Goal: Task Accomplishment & Management: Manage account settings

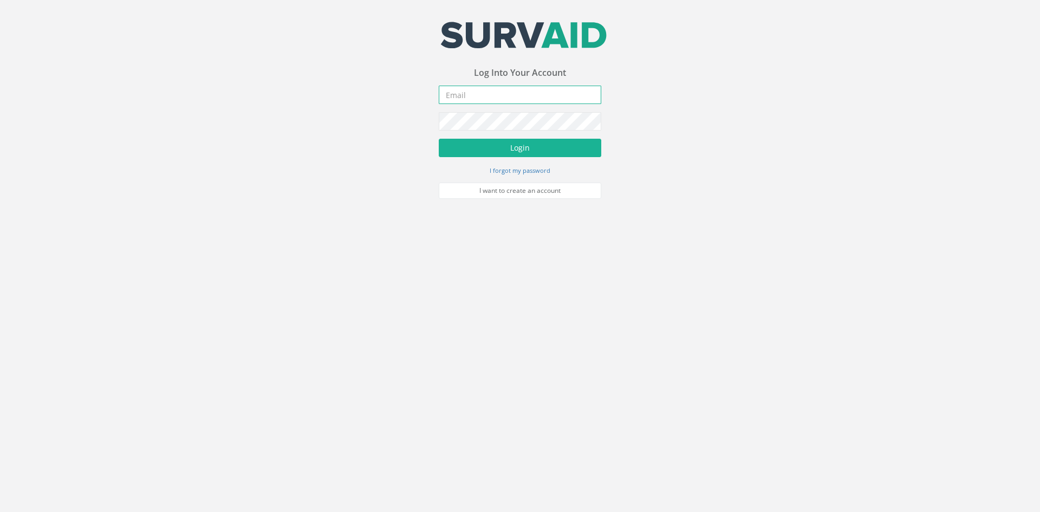
click at [573, 95] on input "email" at bounding box center [520, 95] width 163 height 18
type input "[PERSON_NAME][EMAIL_ADDRESS][PERSON_NAME][DOMAIN_NAME]"
click at [439, 139] on button "Login" at bounding box center [520, 148] width 163 height 18
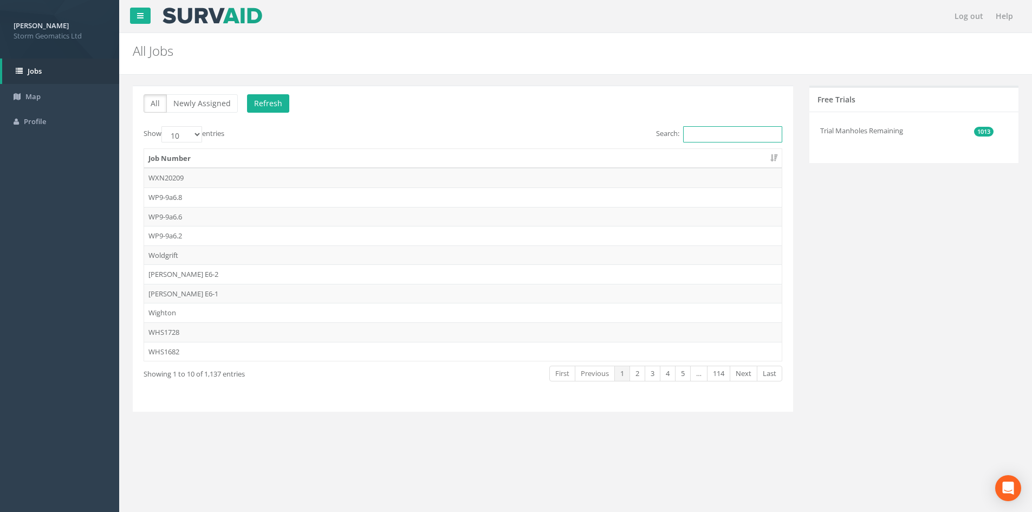
click at [729, 133] on input "Search:" at bounding box center [732, 134] width 99 height 16
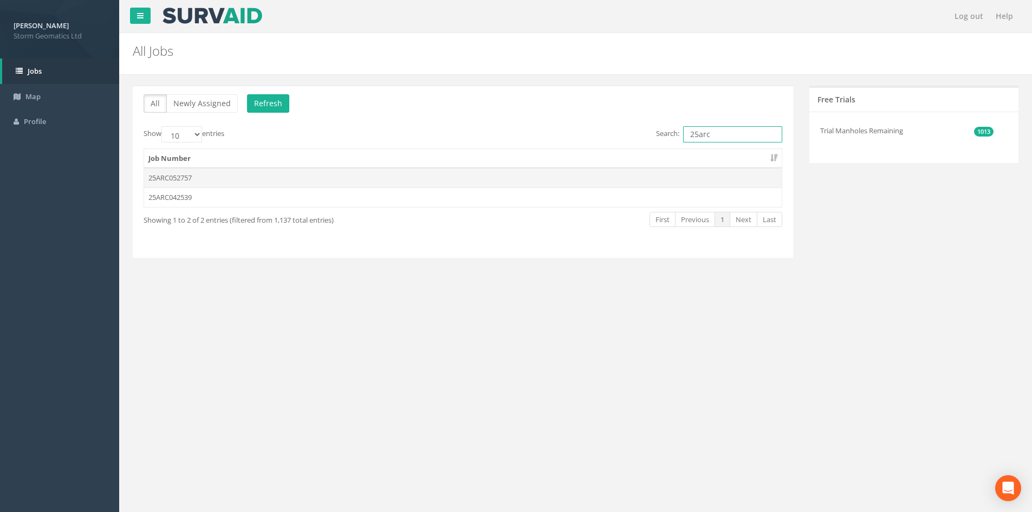
type input "25arc"
click at [322, 184] on td "25ARC052757" at bounding box center [463, 178] width 638 height 20
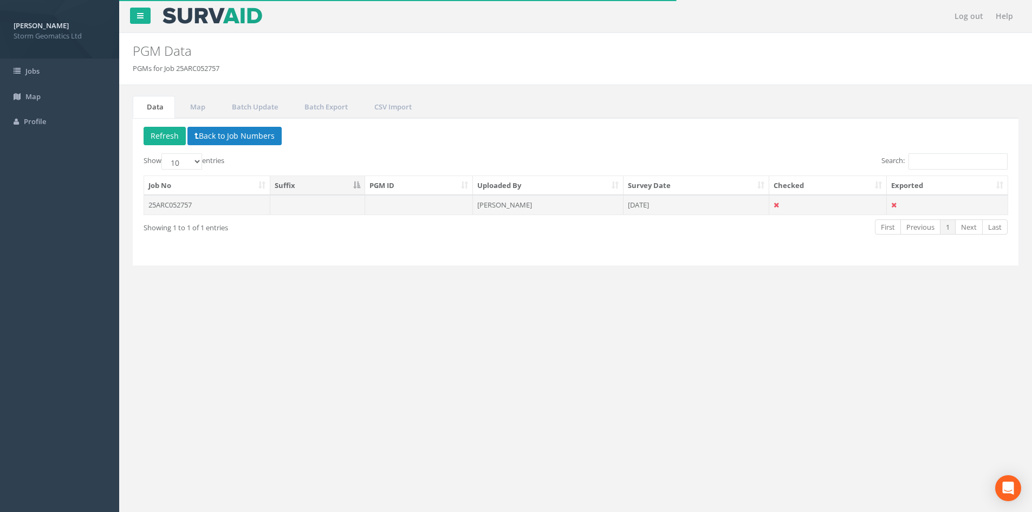
click at [487, 205] on td "[PERSON_NAME]" at bounding box center [548, 205] width 151 height 20
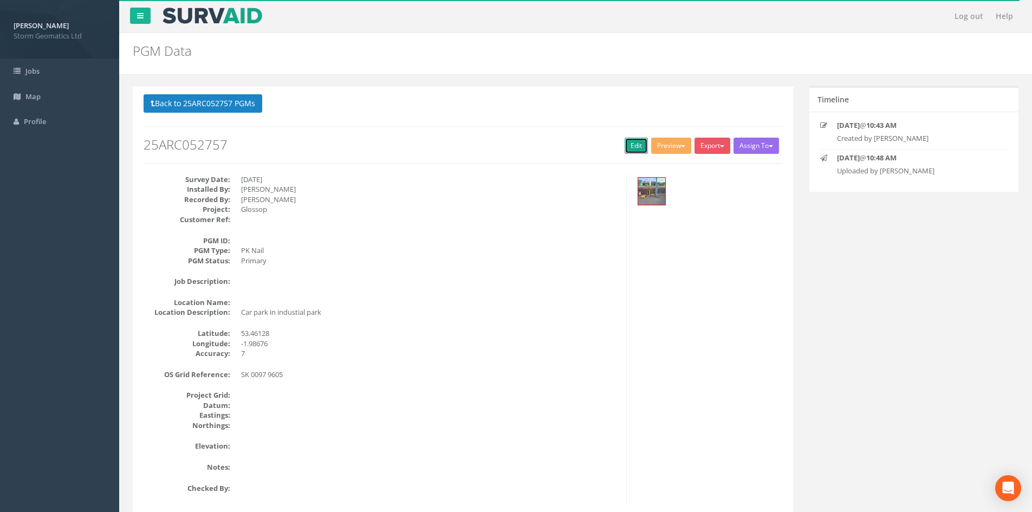
click at [632, 151] on link "Edit" at bounding box center [636, 146] width 23 height 16
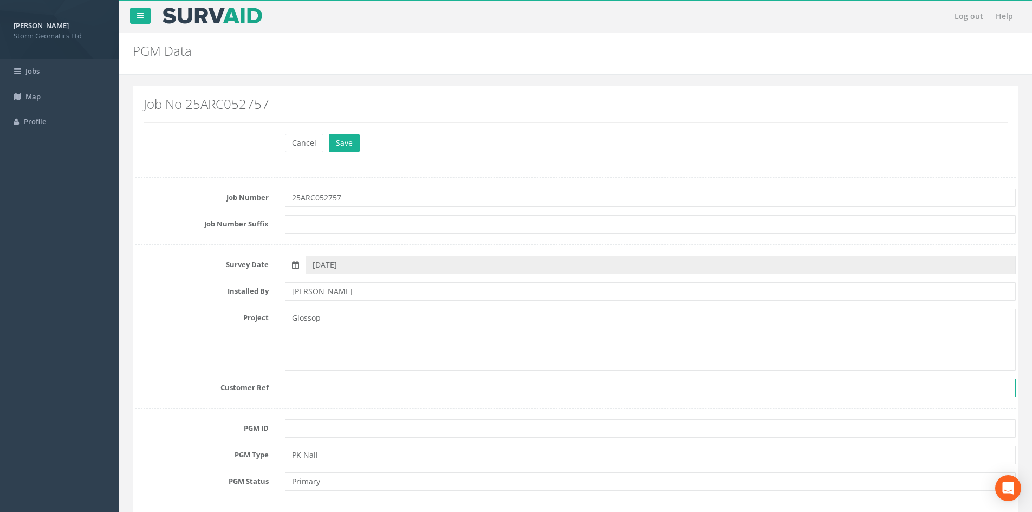
click at [306, 393] on input "text" at bounding box center [650, 388] width 731 height 18
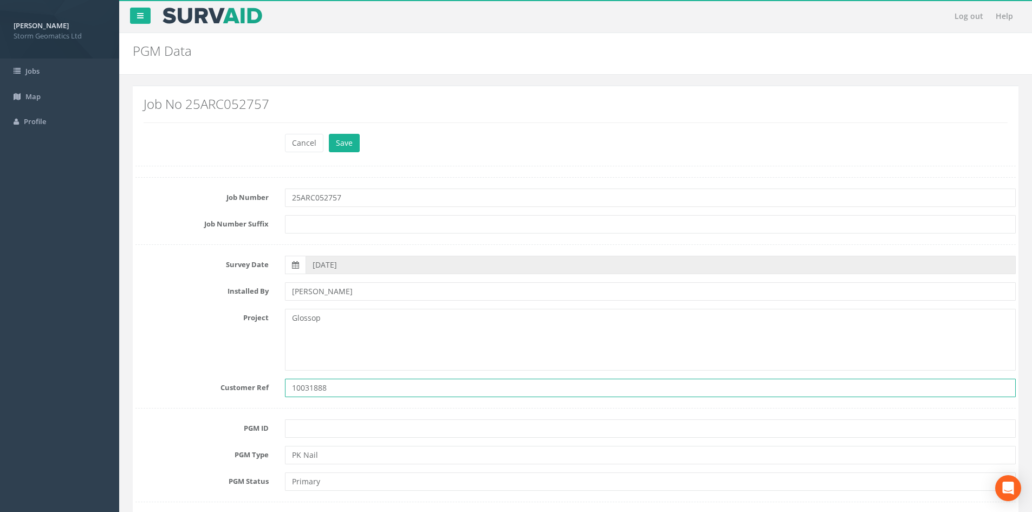
click at [338, 391] on input "10031888" at bounding box center [650, 388] width 731 height 18
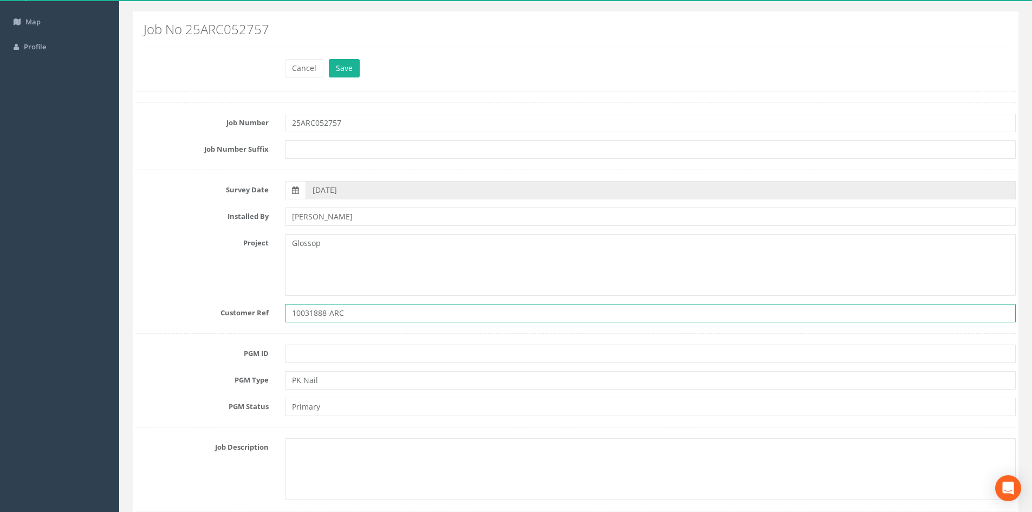
scroll to position [108, 0]
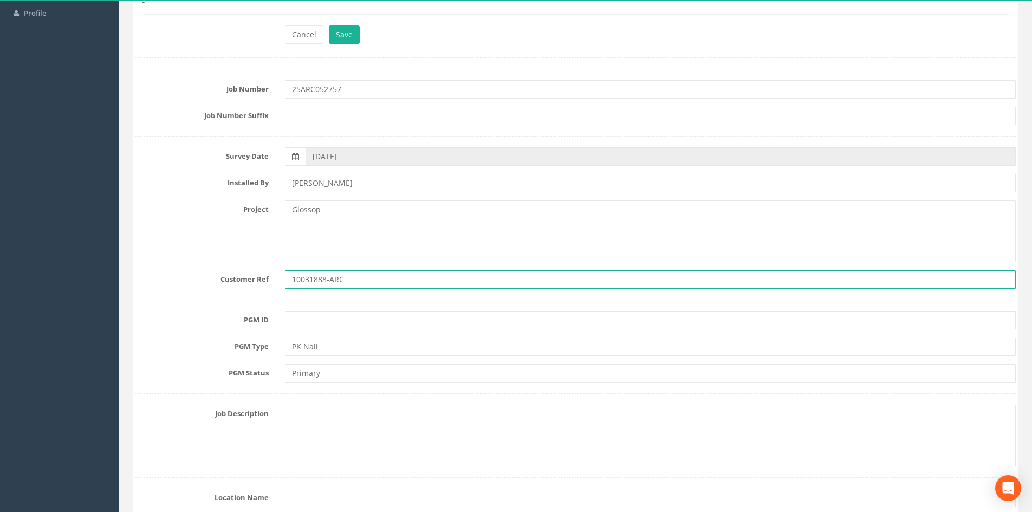
type input "10031888-ARC"
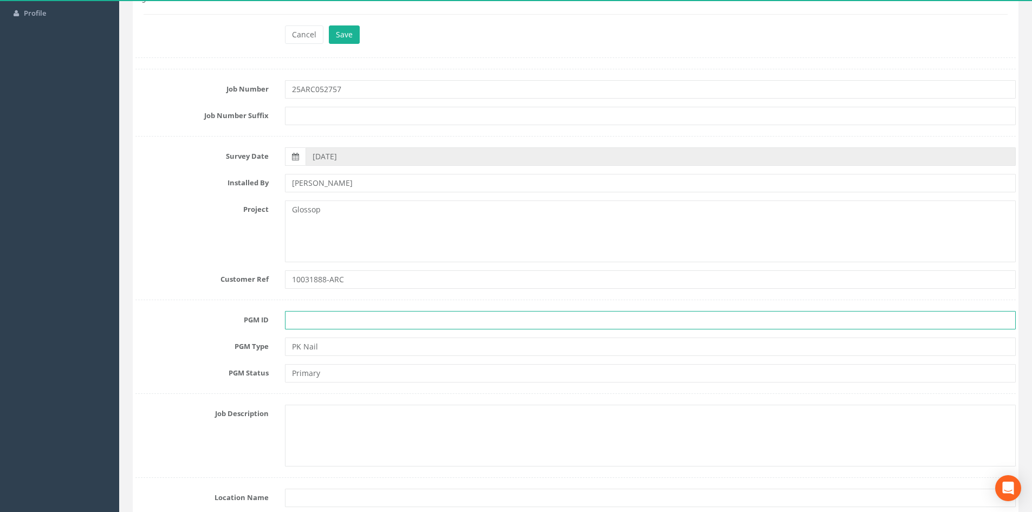
click at [318, 322] on input "text" at bounding box center [650, 320] width 731 height 18
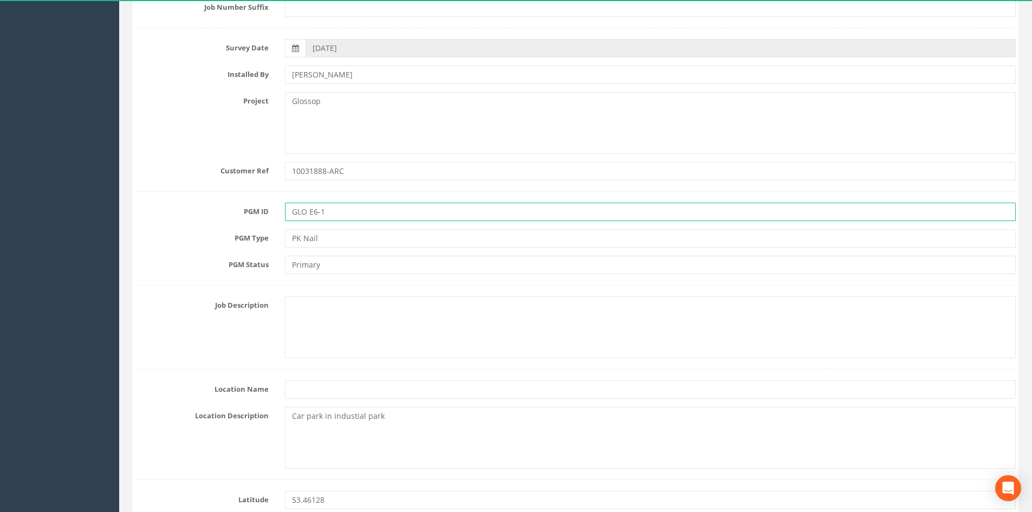
scroll to position [271, 0]
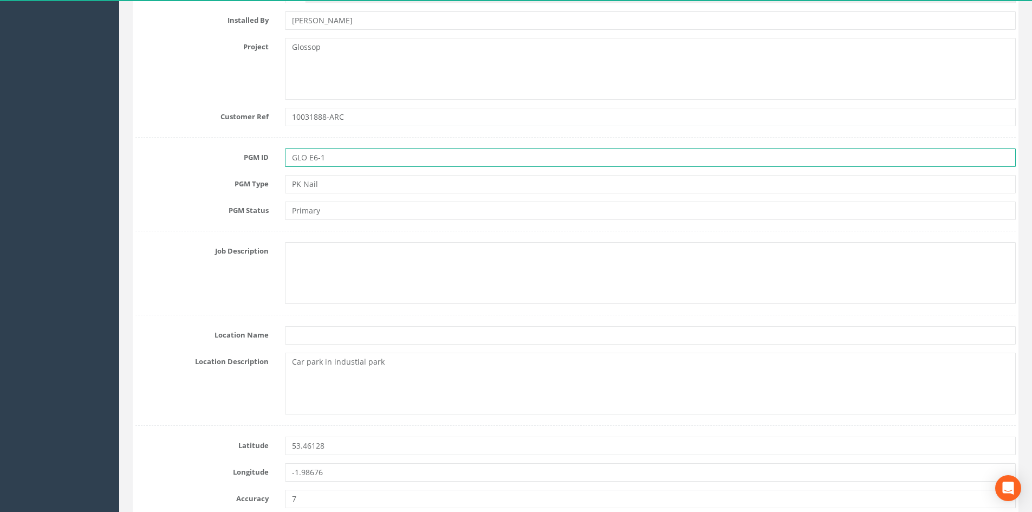
type input "GLO E6-1"
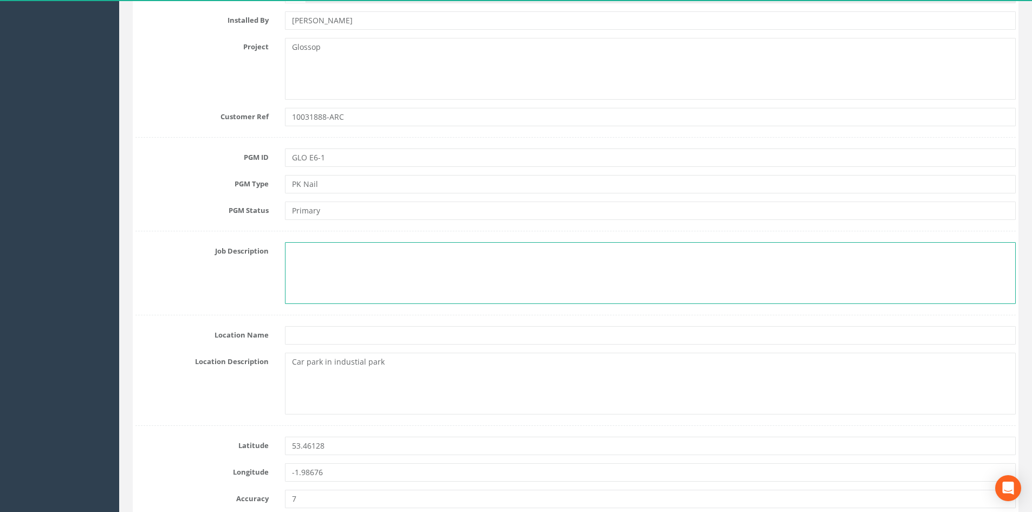
click at [304, 258] on textarea at bounding box center [650, 273] width 731 height 62
click at [390, 276] on textarea "PK Nail Installed In Concrete Base Of Camera Tower" at bounding box center [650, 273] width 731 height 62
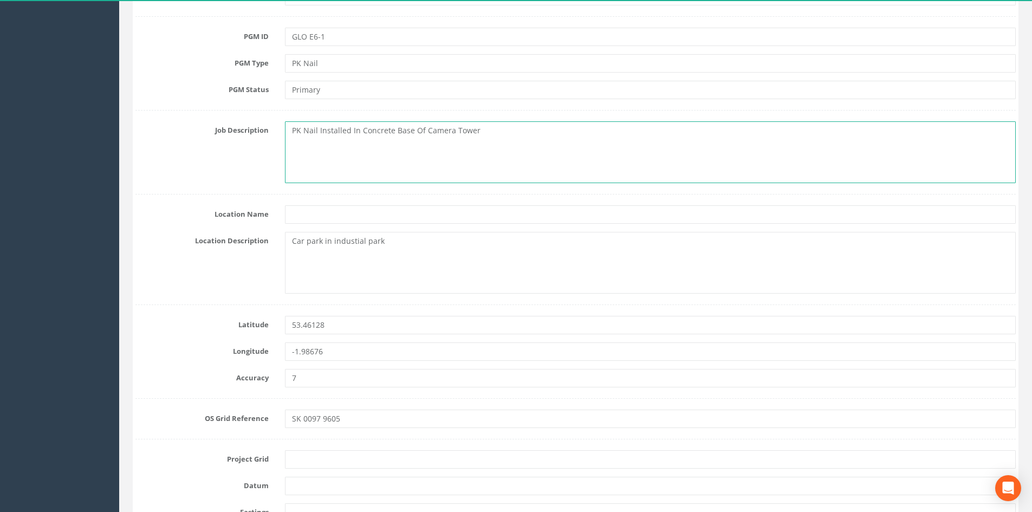
scroll to position [433, 0]
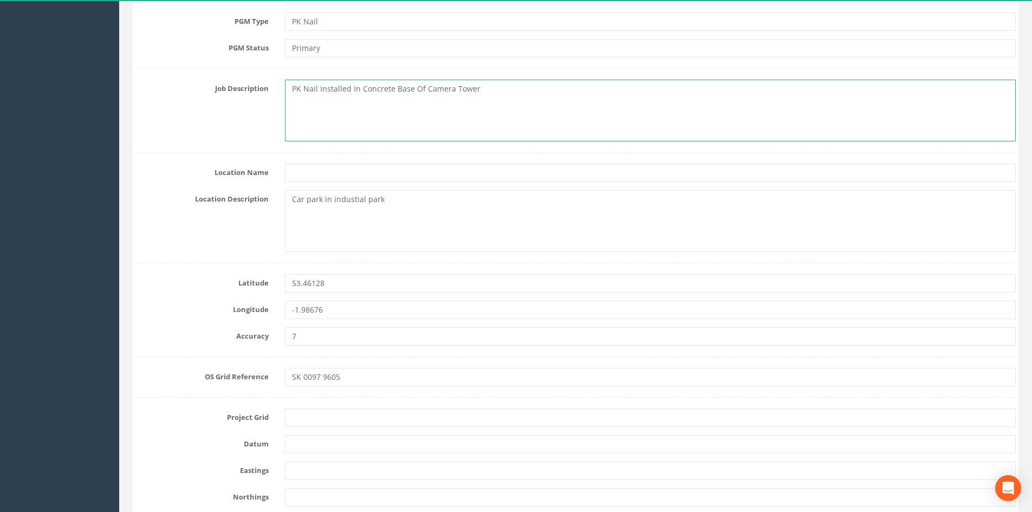
type textarea "PK Nail Installed In Concrete Base Of Camera Tower"
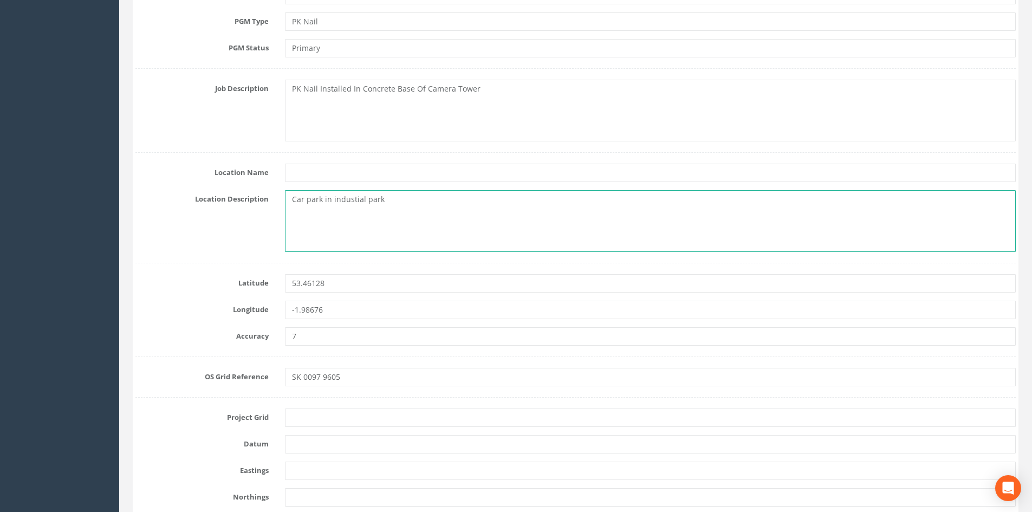
click at [394, 205] on textarea "Car park in industial park" at bounding box center [650, 221] width 731 height 62
drag, startPoint x: 396, startPoint y: 206, endPoint x: 246, endPoint y: 223, distance: 151.0
click at [245, 223] on div "Location Description Car park in industial park" at bounding box center [575, 221] width 897 height 62
paste textarea "Etherow Works, [PERSON_NAME][STREET_ADDRESS]"
click at [289, 197] on textarea "Etherow Works, [PERSON_NAME][STREET_ADDRESS]" at bounding box center [650, 221] width 731 height 62
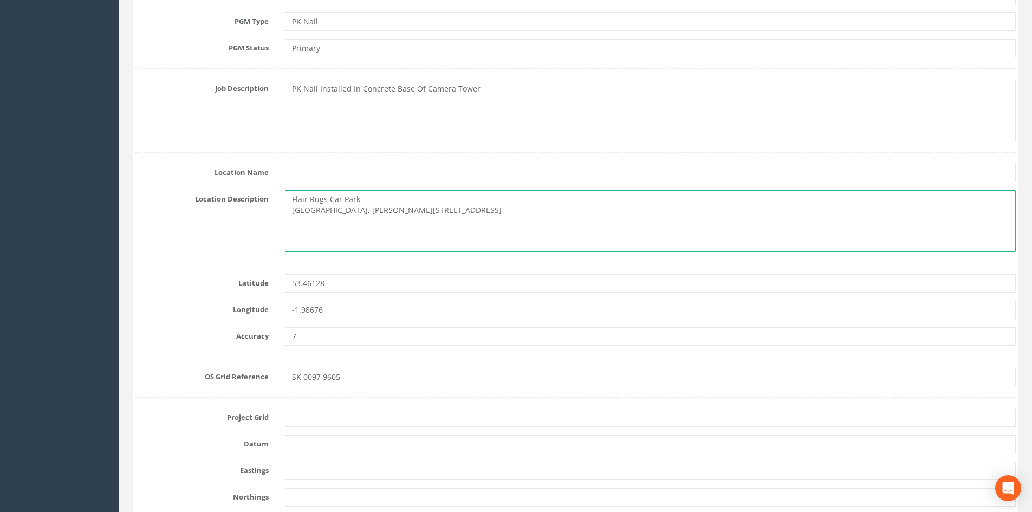
click at [351, 212] on textarea "Flair Rugs Car Park [GEOGRAPHIC_DATA], [PERSON_NAME][STREET_ADDRESS]" at bounding box center [650, 221] width 731 height 62
click at [362, 210] on textarea "Flair Rugs Car Park [PERSON_NAME] [STREET_ADDRESS]" at bounding box center [650, 221] width 731 height 62
click at [322, 221] on textarea "Flair Rugs Car Park [PERSON_NAME] [STREET_ADDRESS]" at bounding box center [650, 221] width 731 height 62
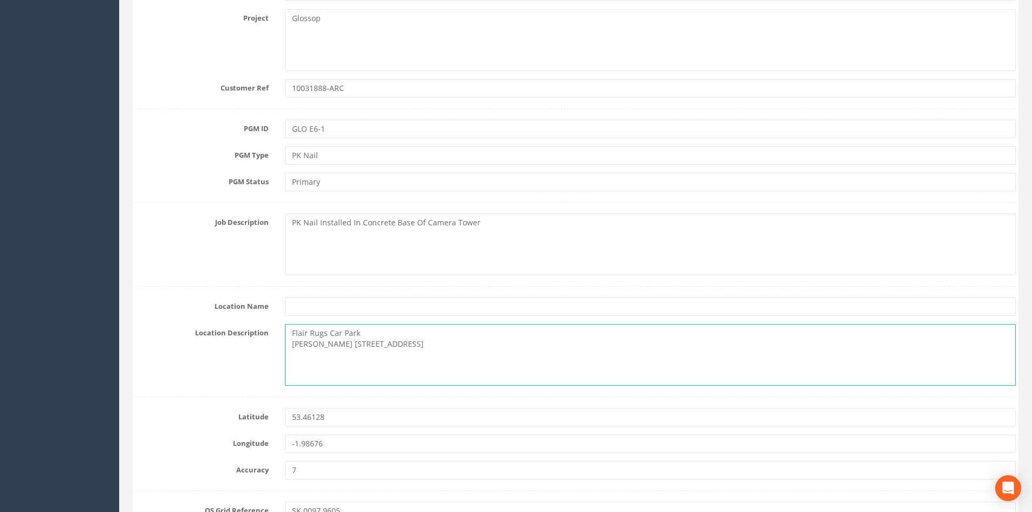
scroll to position [271, 0]
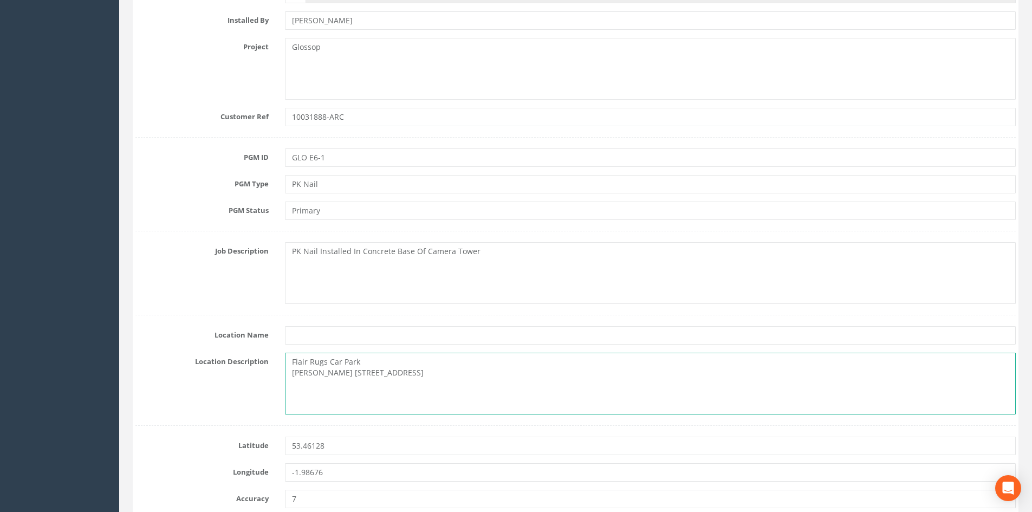
type textarea "Flair Rugs Car Park [PERSON_NAME] [STREET_ADDRESS]"
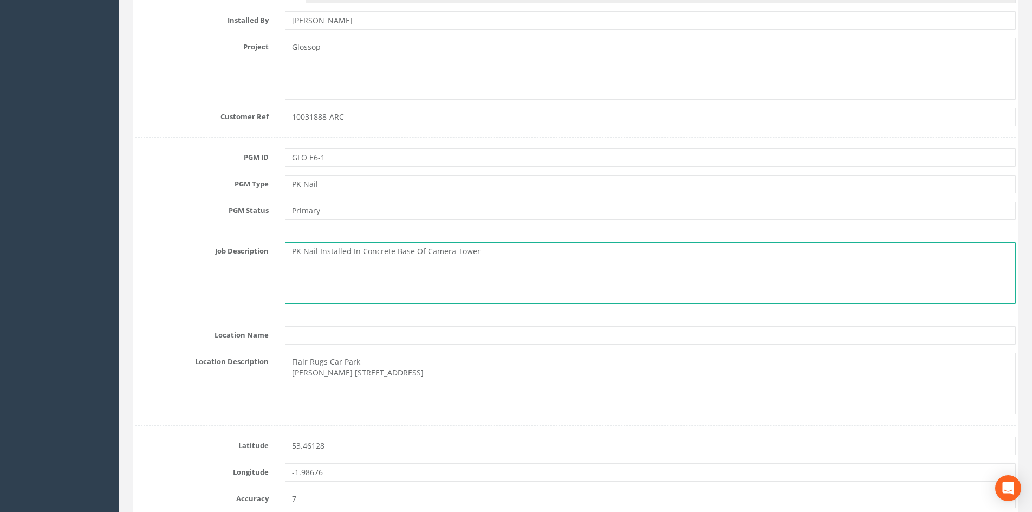
click at [475, 252] on textarea "PK Nail Installed In Concrete Base Of Camera Tower" at bounding box center [650, 273] width 731 height 62
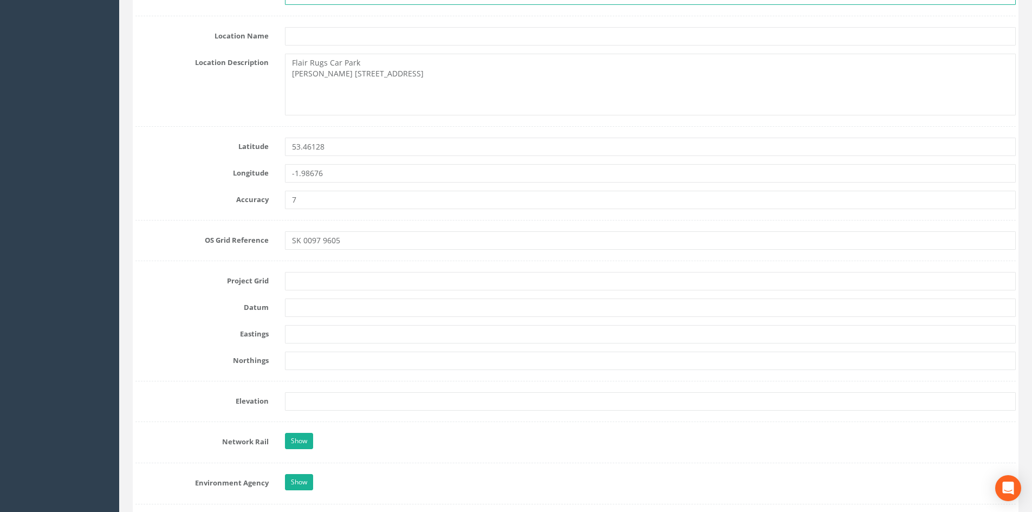
scroll to position [596, 0]
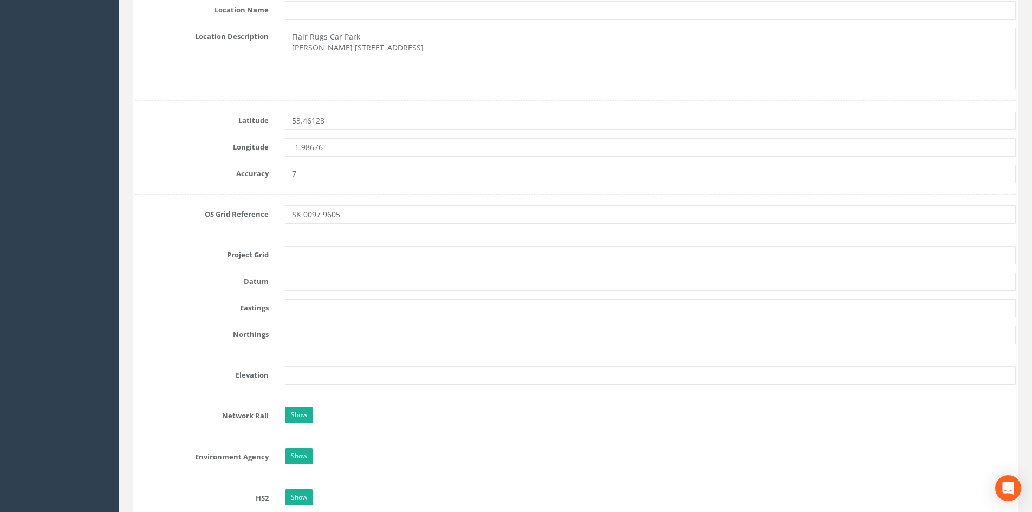
type textarea "PK Nail Installed In Concrete Base Of Camera Tower."
click at [302, 258] on input "text" at bounding box center [650, 255] width 731 height 18
type input "OS Grid"
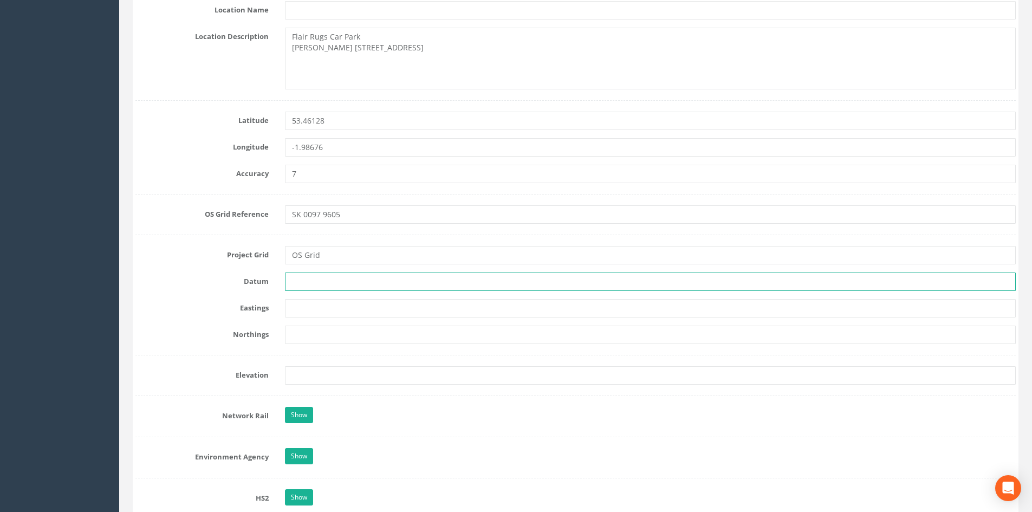
click at [323, 284] on input "text" at bounding box center [650, 282] width 731 height 18
type input "OS Datum"
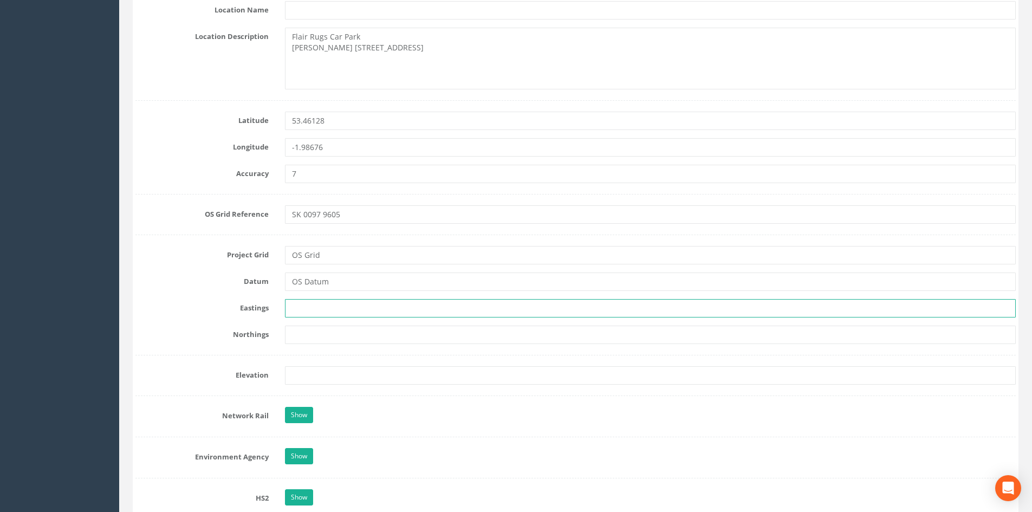
click at [314, 309] on input "text" at bounding box center [650, 308] width 731 height 18
paste input "400976.554"
type input "400976.554"
click at [373, 332] on input "text" at bounding box center [650, 335] width 731 height 18
paste input "396061.325"
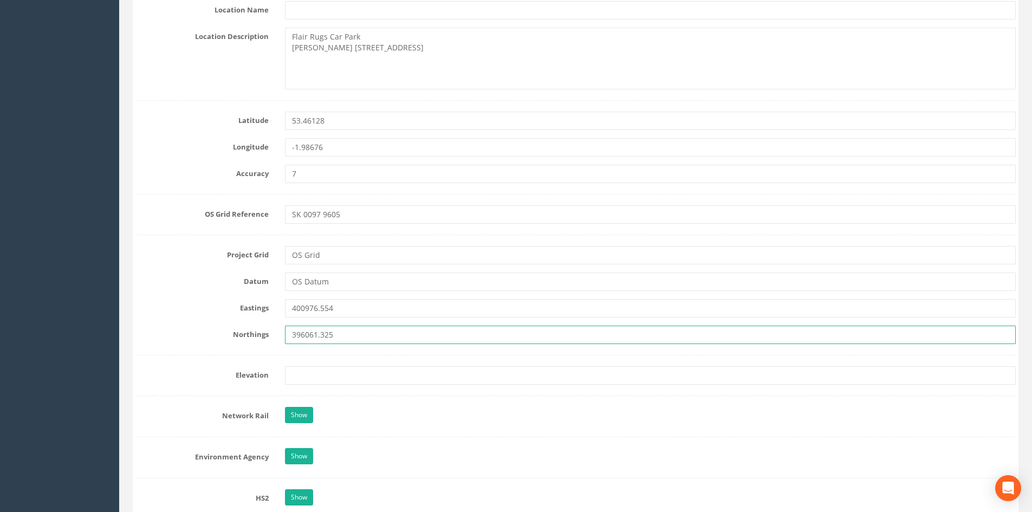
type input "396061.325"
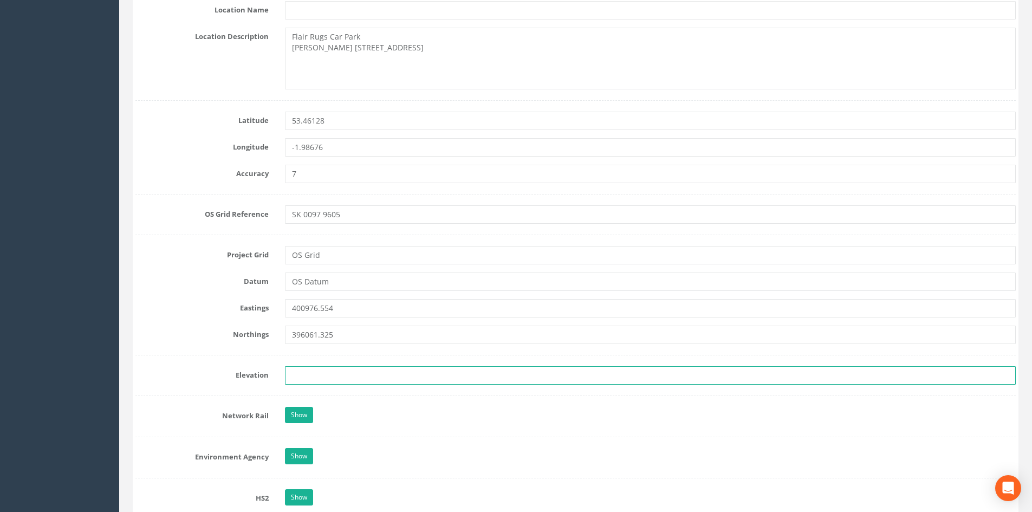
click at [449, 379] on input "text" at bounding box center [650, 375] width 731 height 18
paste input "123.022"
type input "123.022"
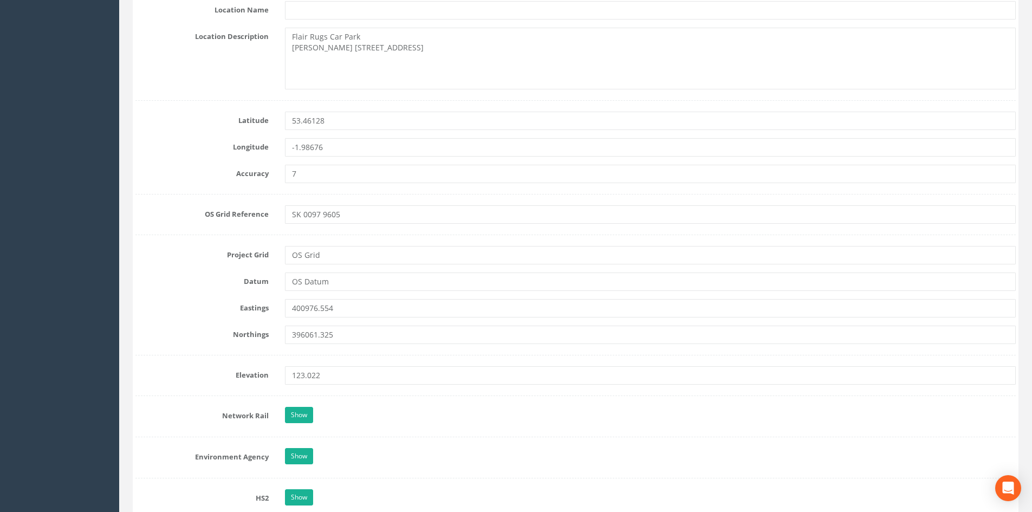
click at [214, 313] on div "Eastings 400976.554" at bounding box center [575, 308] width 897 height 18
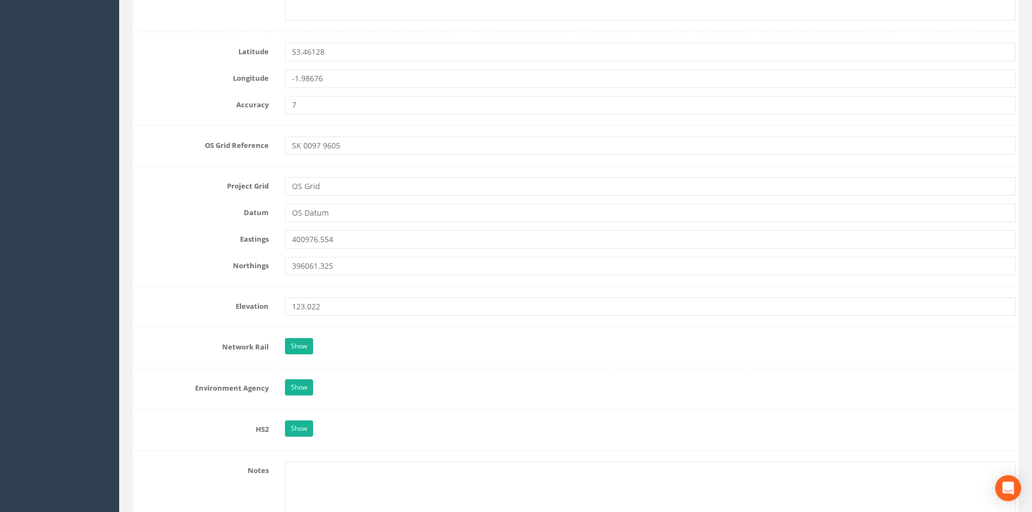
scroll to position [758, 0]
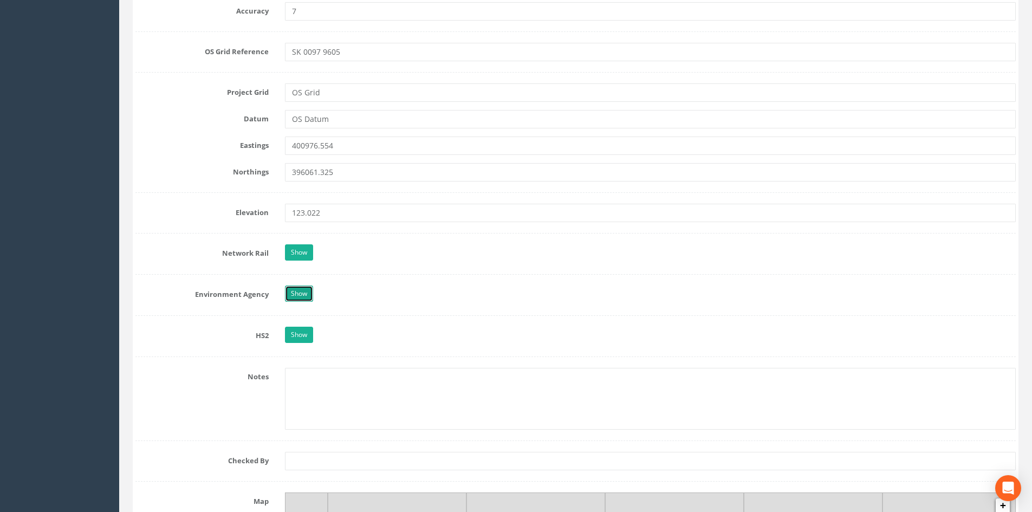
click at [302, 294] on link "Show" at bounding box center [299, 294] width 28 height 16
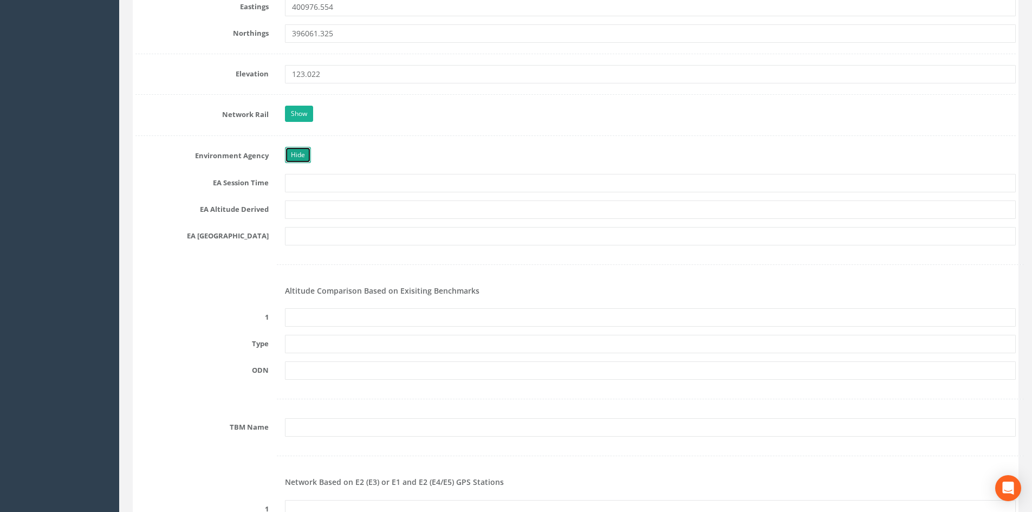
scroll to position [921, 0]
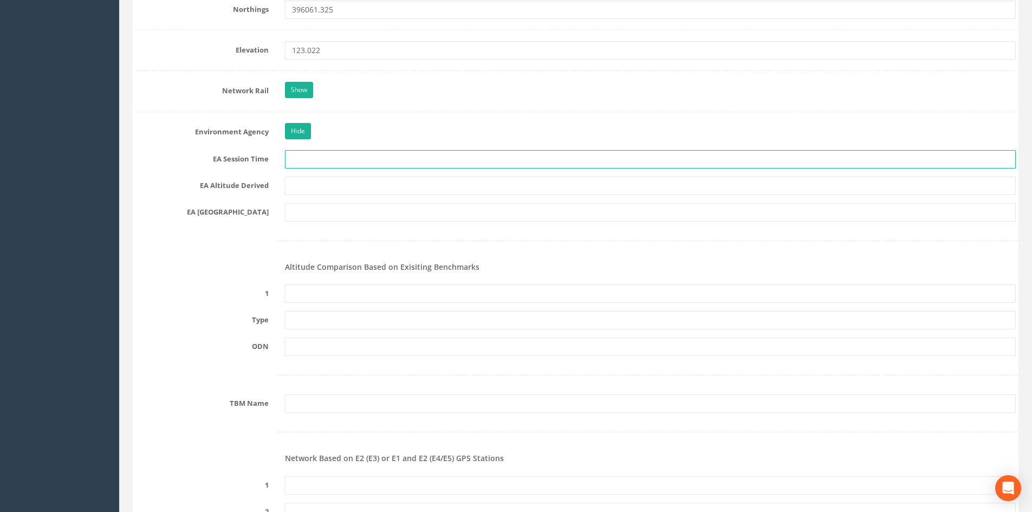
click at [323, 161] on input "text" at bounding box center [650, 159] width 731 height 18
type input "2 x 3 Minutes"
click at [352, 186] on input "text" at bounding box center [650, 186] width 731 height 18
type input "[PERSON_NAME] VRS & Best Fit Levelling"
click at [356, 213] on input "text" at bounding box center [650, 212] width 731 height 18
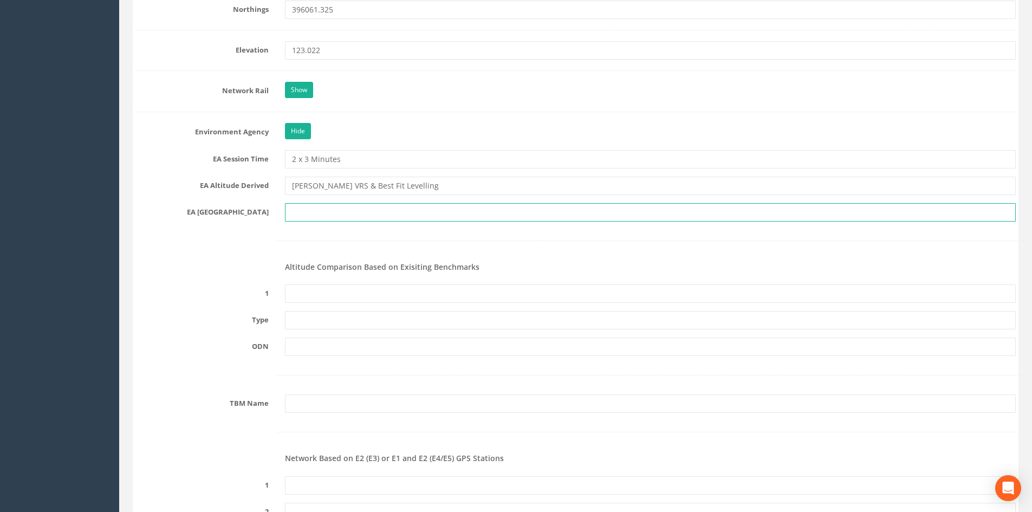
click at [356, 213] on input "text" at bounding box center [650, 212] width 731 height 18
click at [277, 236] on div at bounding box center [575, 241] width 897 height 22
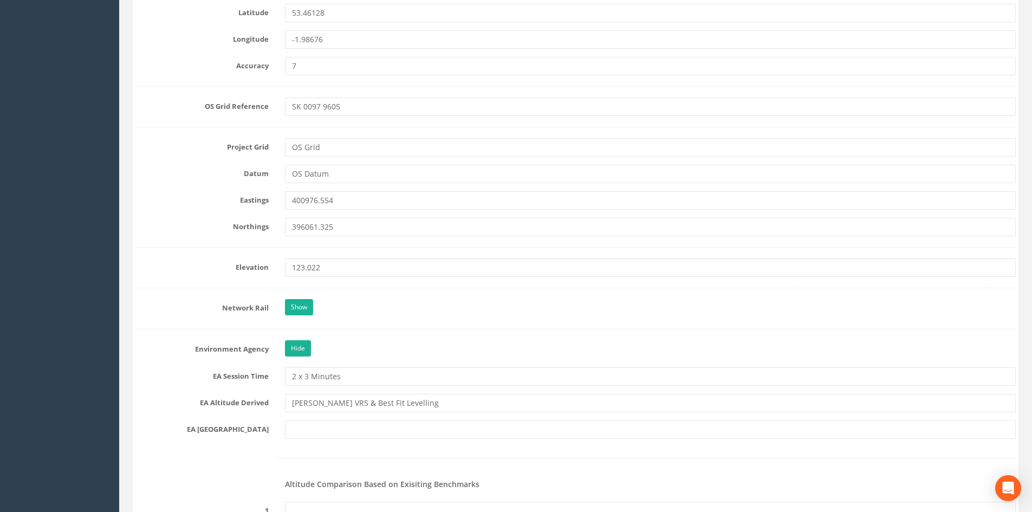
scroll to position [704, 0]
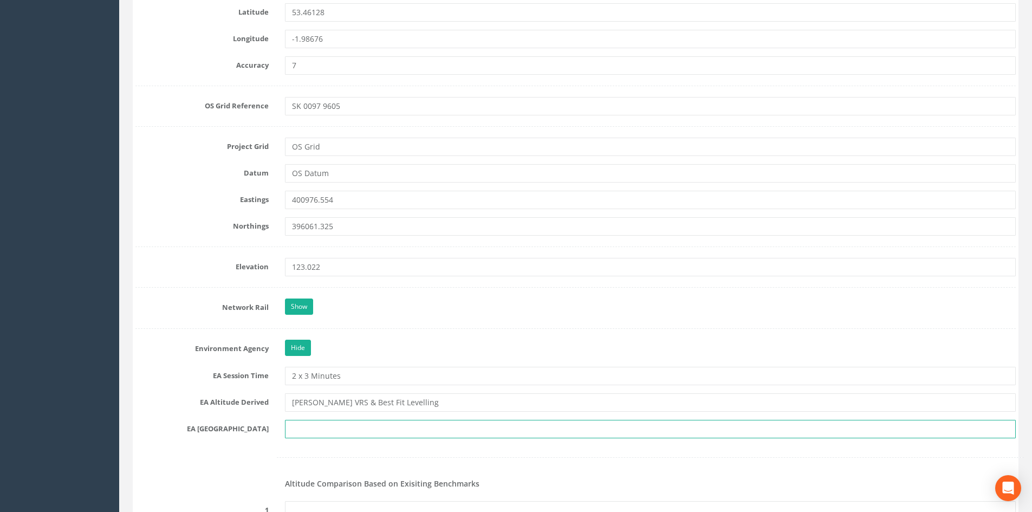
click at [323, 435] on input "text" at bounding box center [650, 429] width 731 height 18
click at [321, 434] on input "text" at bounding box center [650, 429] width 731 height 18
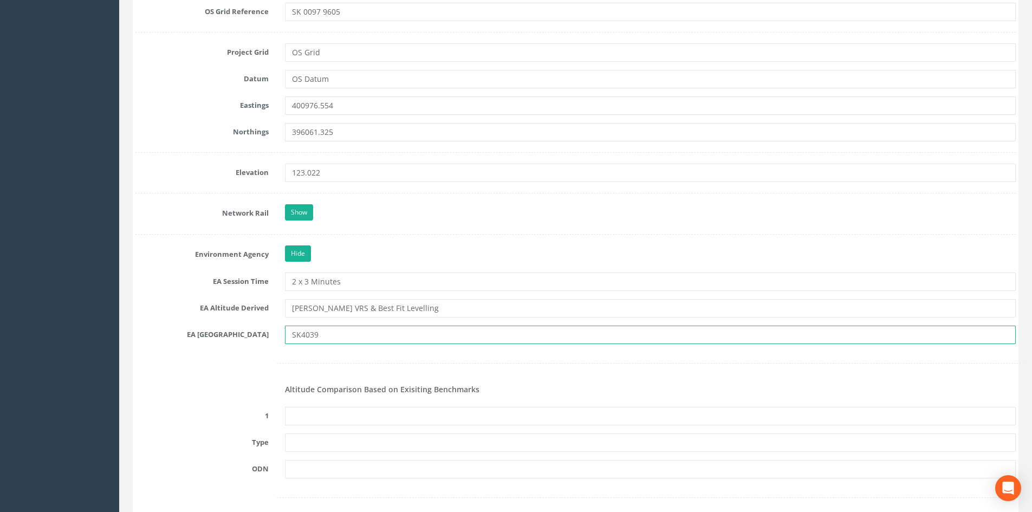
scroll to position [813, 0]
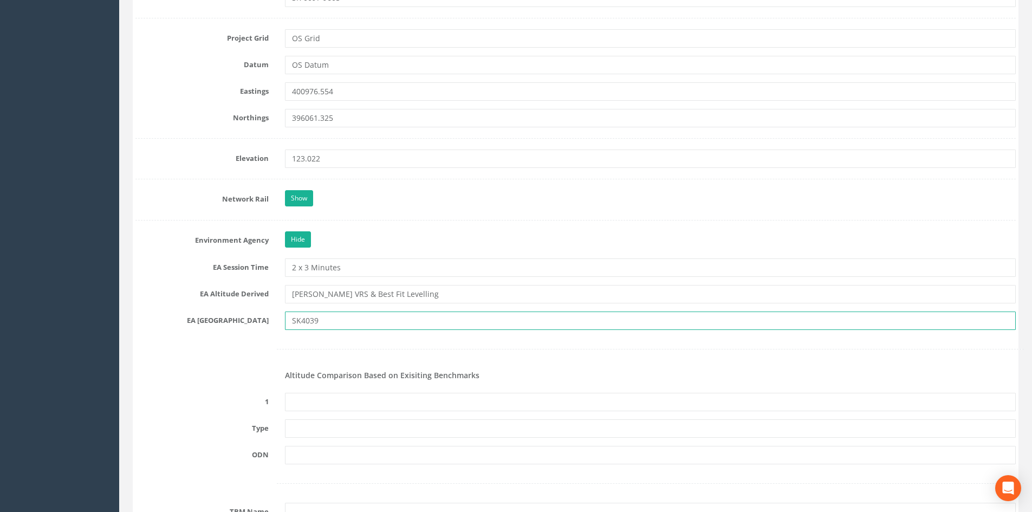
type input "SK4039"
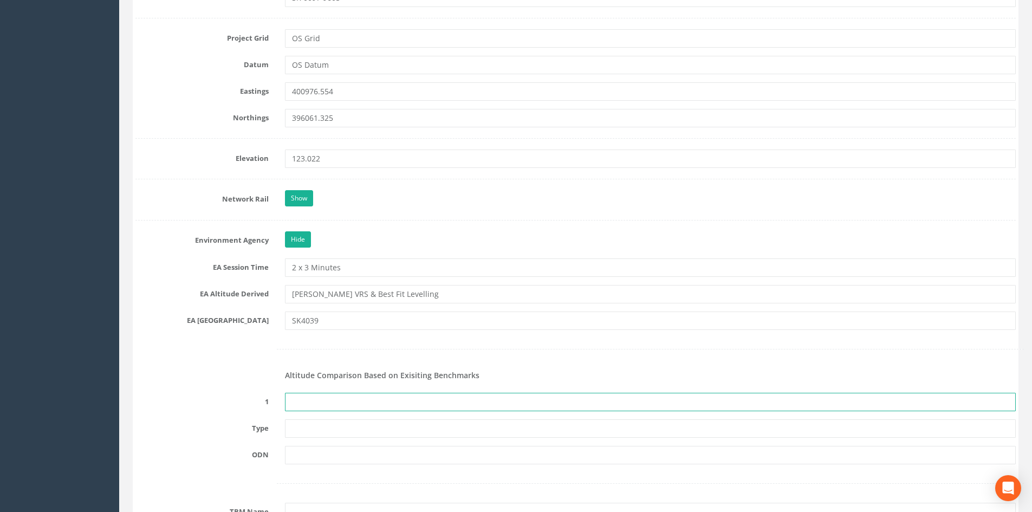
click at [347, 397] on input "text" at bounding box center [650, 402] width 731 height 18
type input "None Recovered"
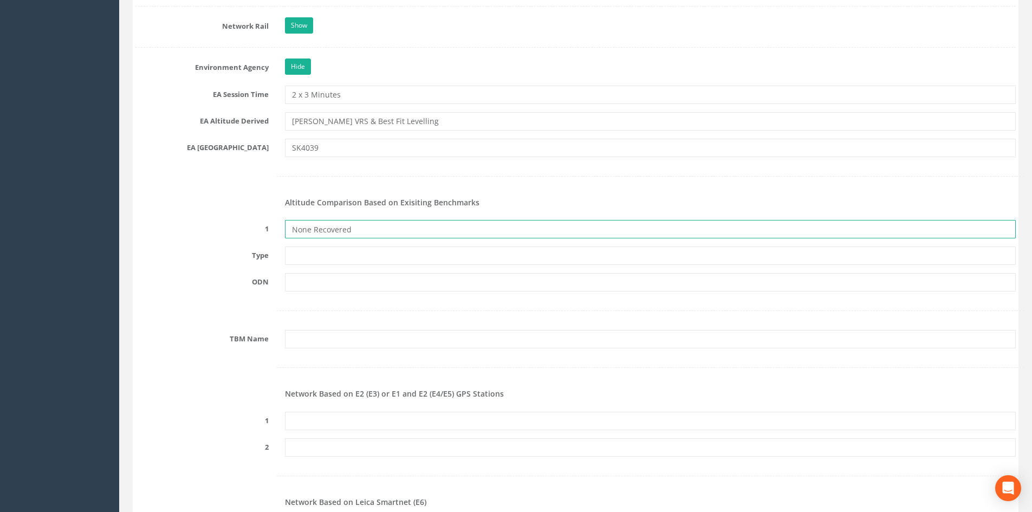
scroll to position [1029, 0]
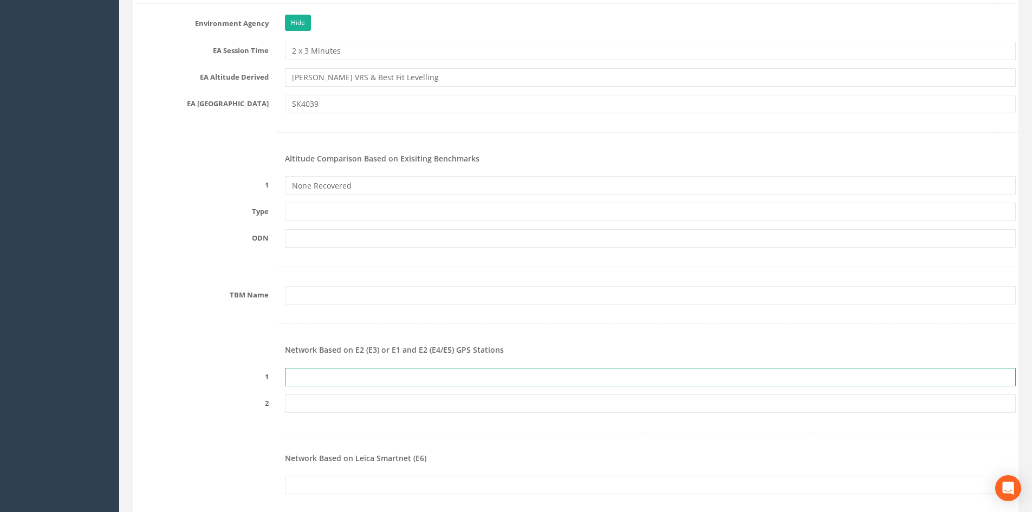
click at [309, 372] on input "text" at bounding box center [650, 377] width 731 height 18
click at [309, 373] on input "text" at bounding box center [650, 377] width 731 height 18
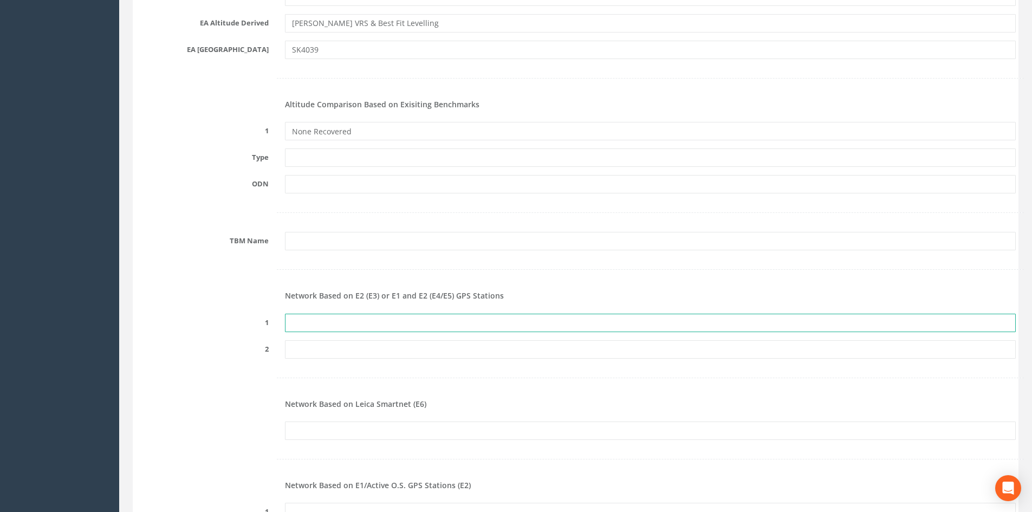
paste input "PRS847771374889"
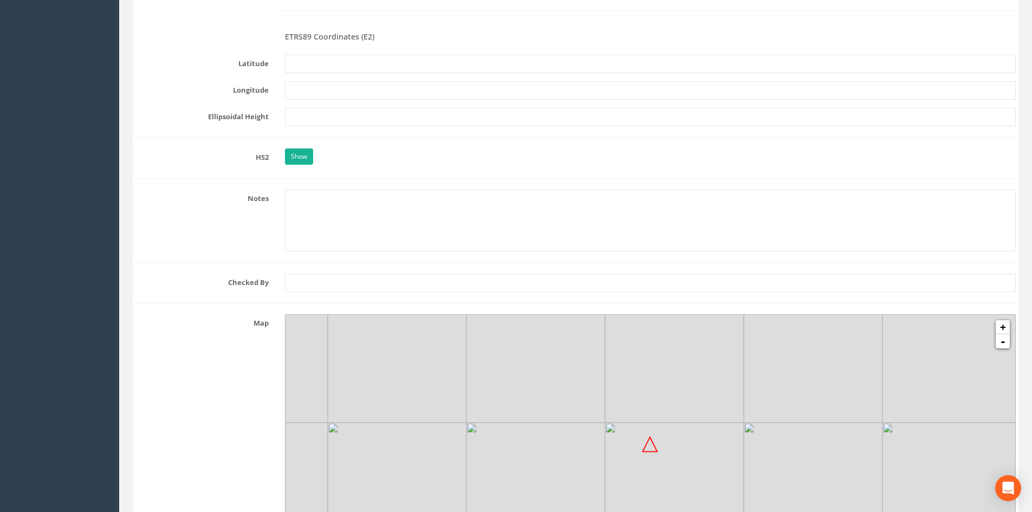
scroll to position [1734, 0]
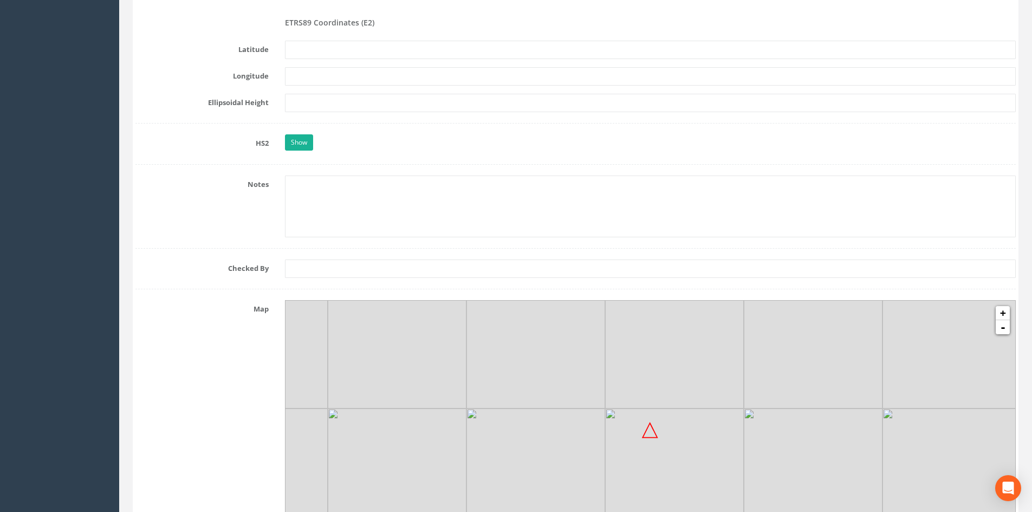
type input "PRS847771374889"
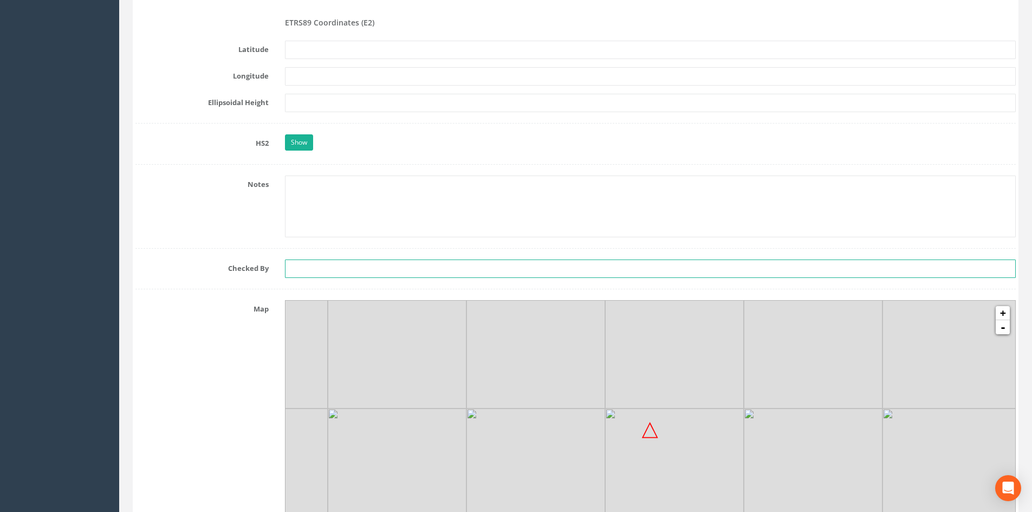
click at [308, 268] on input "text" at bounding box center [650, 269] width 731 height 18
type input "[PERSON_NAME]"
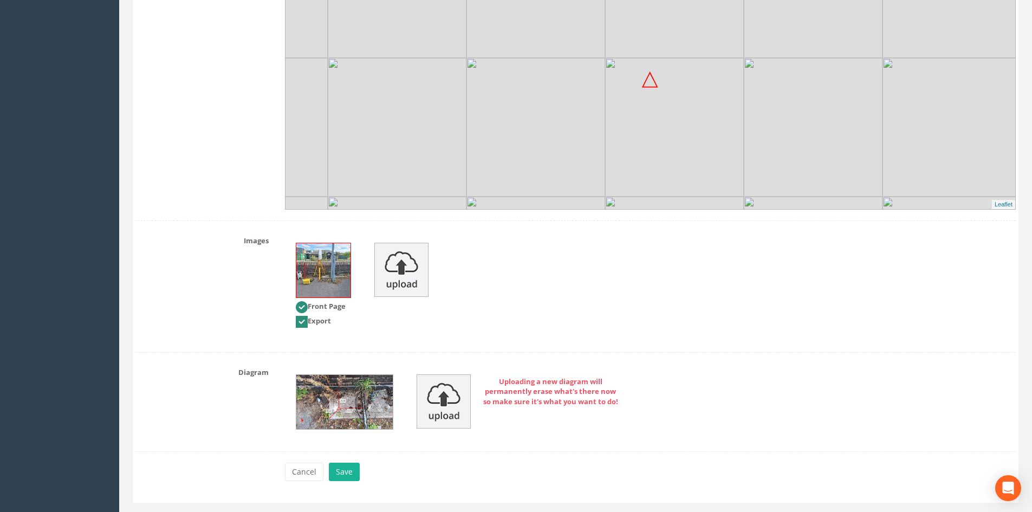
scroll to position [2110, 0]
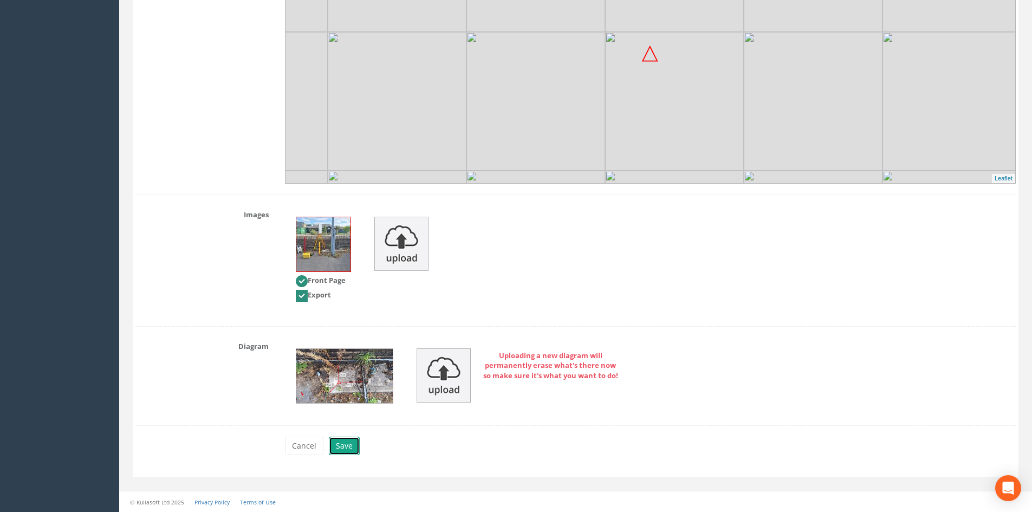
click at [347, 444] on button "Save" at bounding box center [344, 446] width 31 height 18
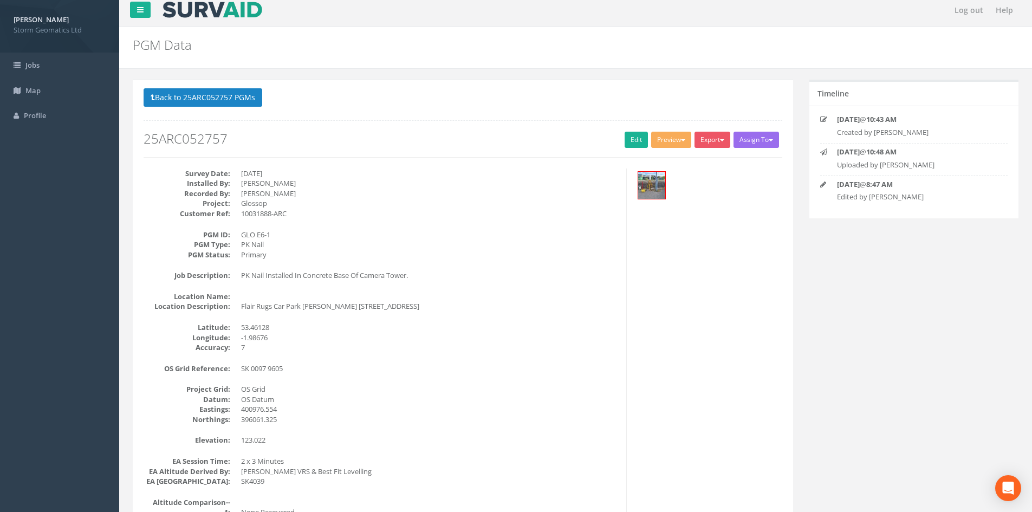
scroll to position [0, 0]
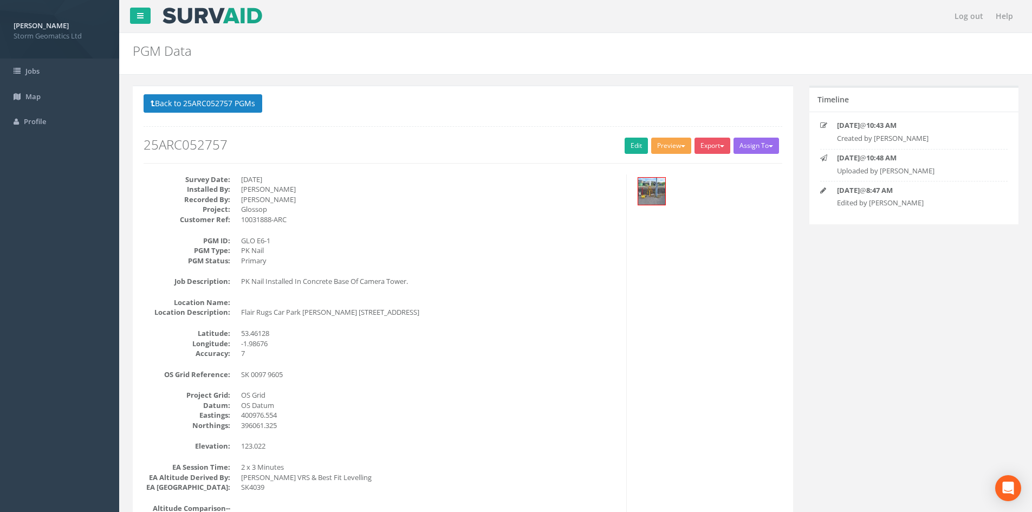
click at [676, 147] on button "Preview" at bounding box center [671, 146] width 40 height 16
click at [651, 172] on link "Storm Geomatics" at bounding box center [649, 168] width 85 height 17
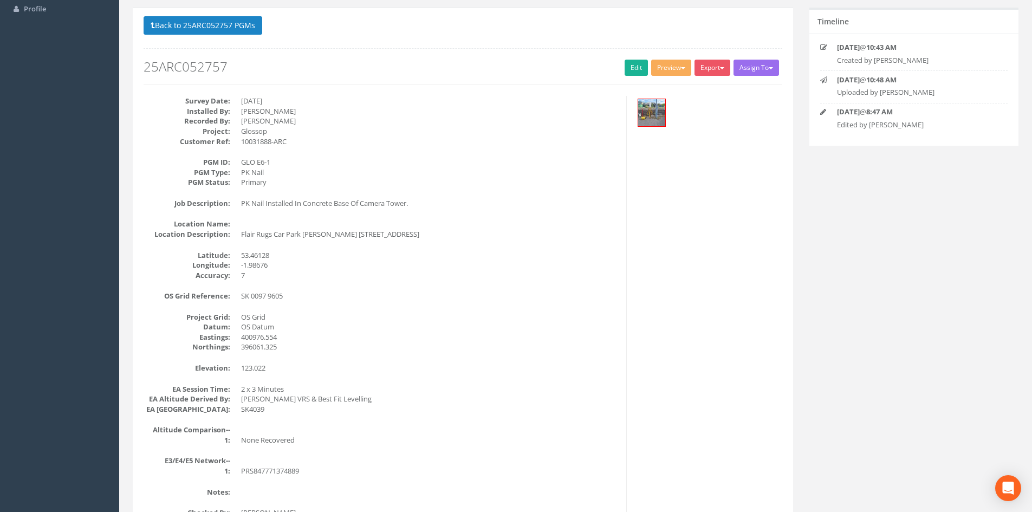
scroll to position [108, 0]
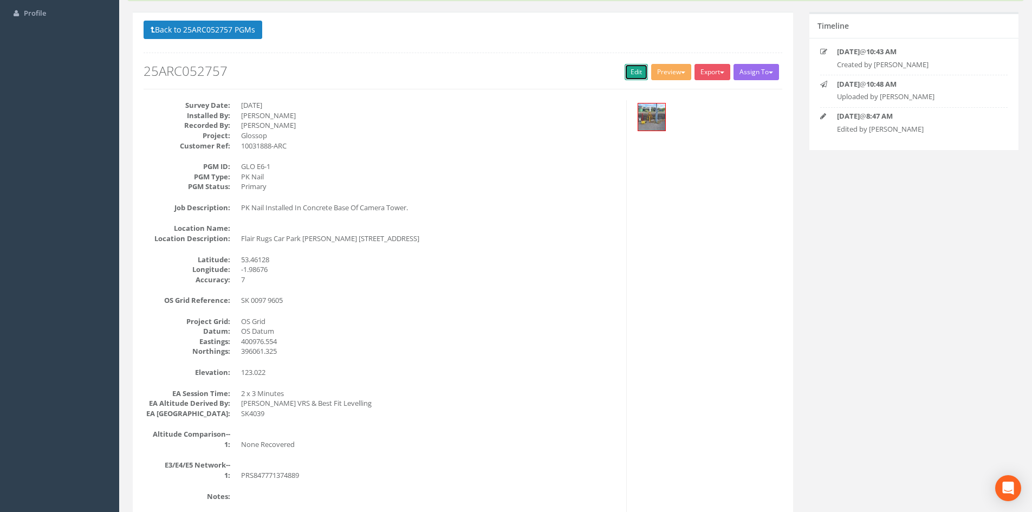
click at [636, 72] on link "Edit" at bounding box center [636, 72] width 23 height 16
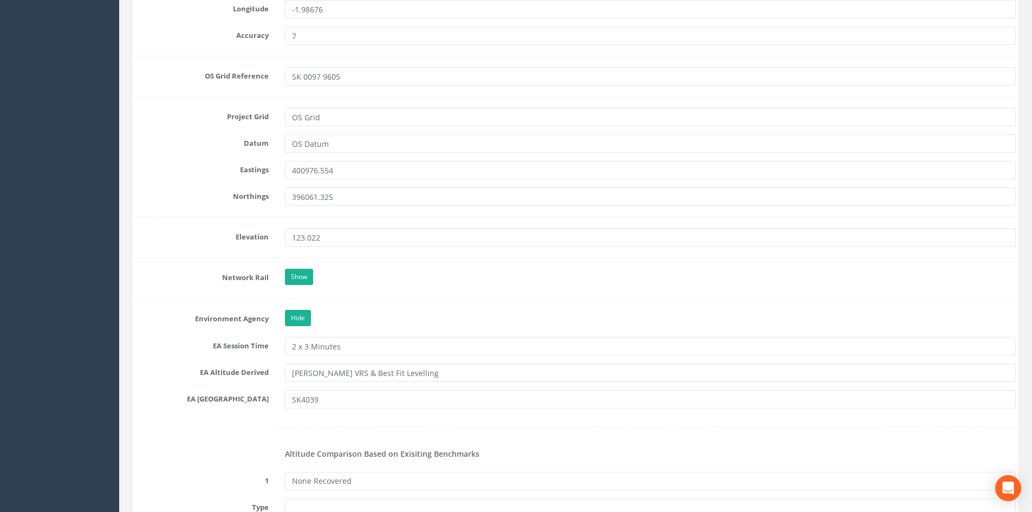
scroll to position [758, 0]
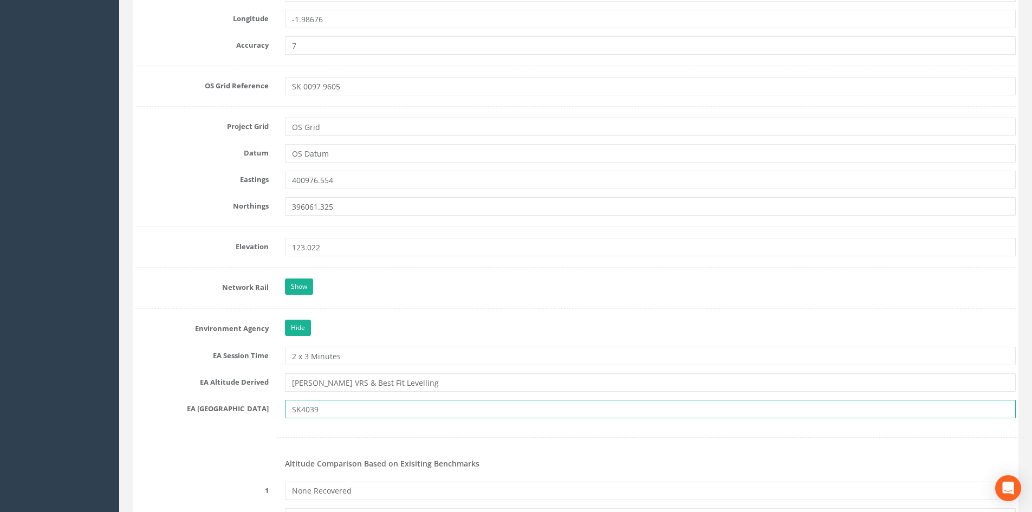
click at [318, 411] on input "SK4039" at bounding box center [650, 409] width 731 height 18
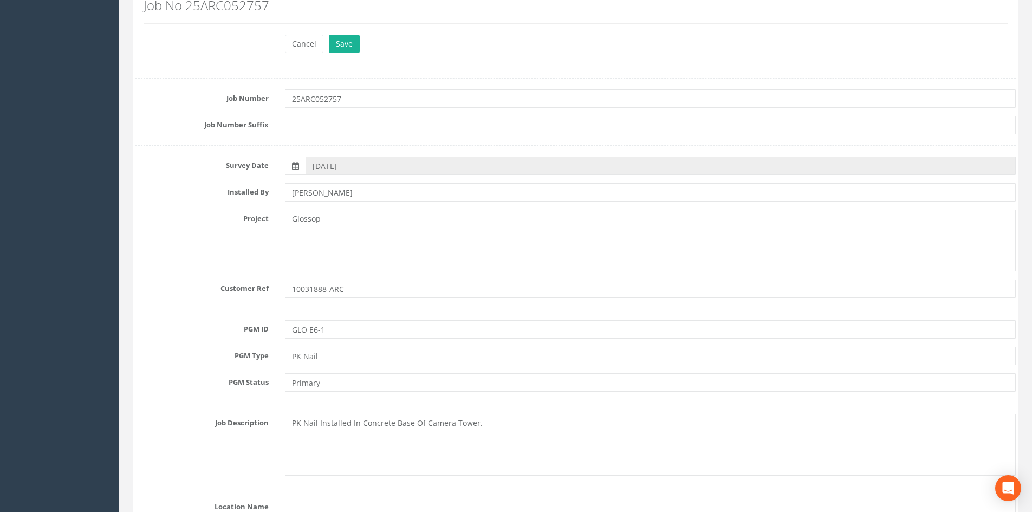
scroll to position [0, 0]
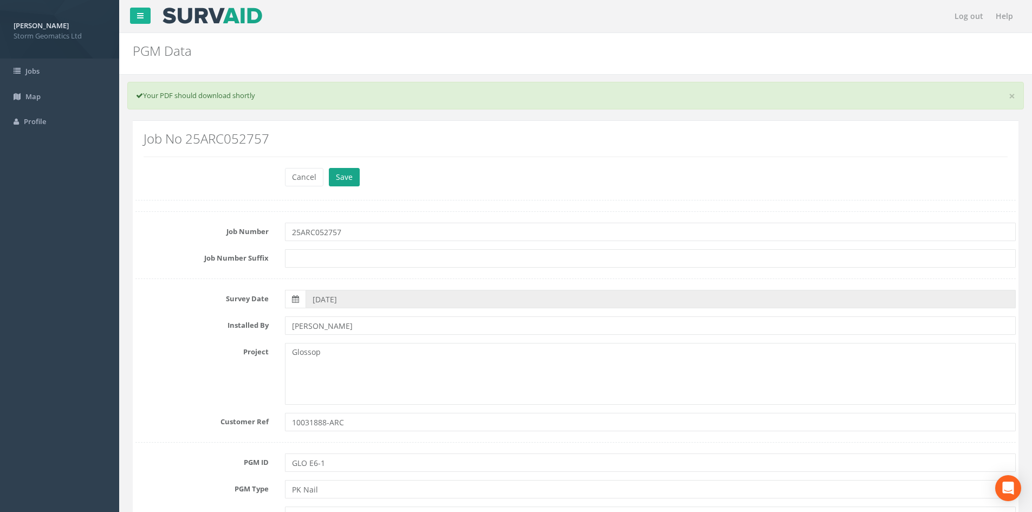
type input "SK0096"
click at [340, 181] on button "Save" at bounding box center [344, 177] width 31 height 18
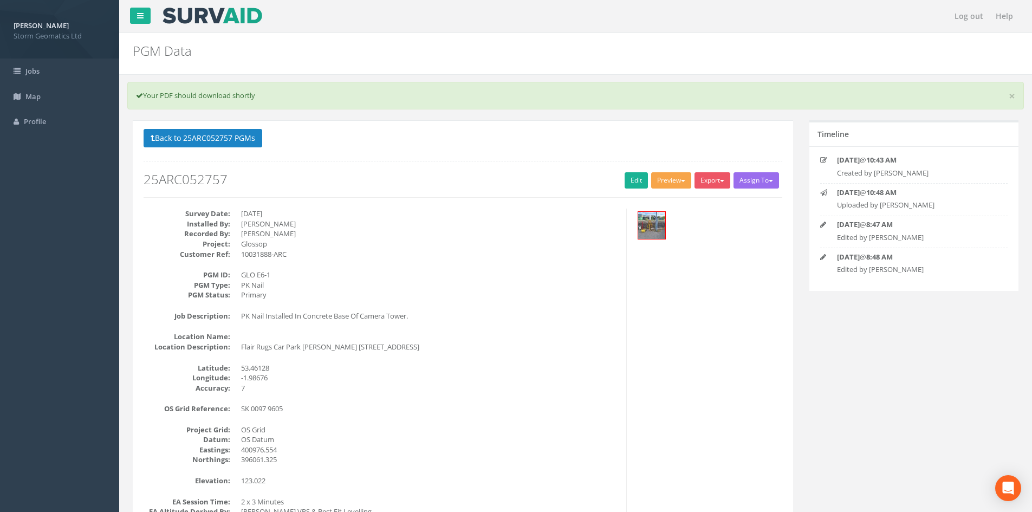
click at [661, 180] on button "Preview" at bounding box center [671, 180] width 40 height 16
click at [663, 200] on link "Storm Geomatics" at bounding box center [649, 202] width 85 height 17
